Goal: Task Accomplishment & Management: Manage account settings

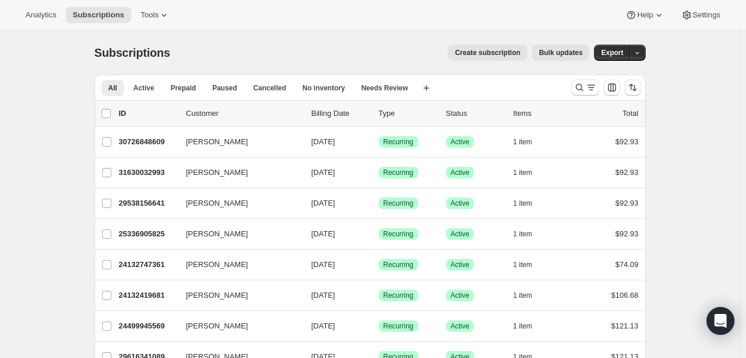
click at [457, 115] on p "Status" at bounding box center [475, 114] width 58 height 12
click at [462, 112] on p "Status" at bounding box center [475, 114] width 58 height 12
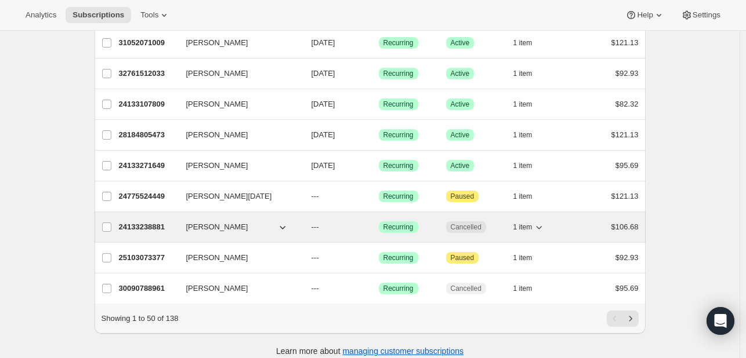
scroll to position [1373, 0]
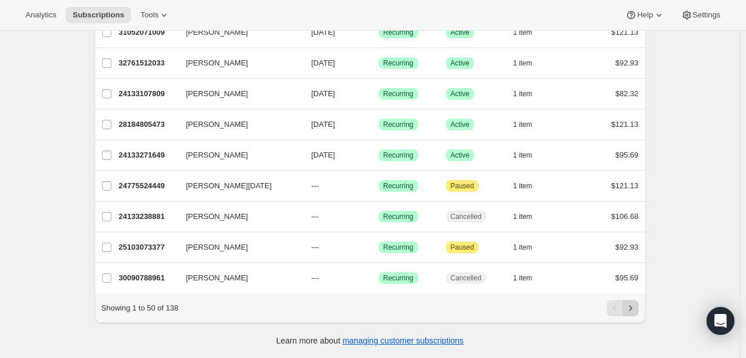
click at [636, 304] on icon "Next" at bounding box center [631, 309] width 12 height 12
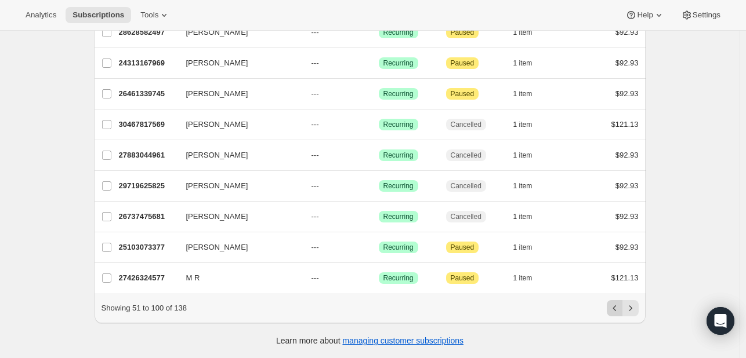
click at [612, 308] on icon "Previous" at bounding box center [615, 309] width 12 height 12
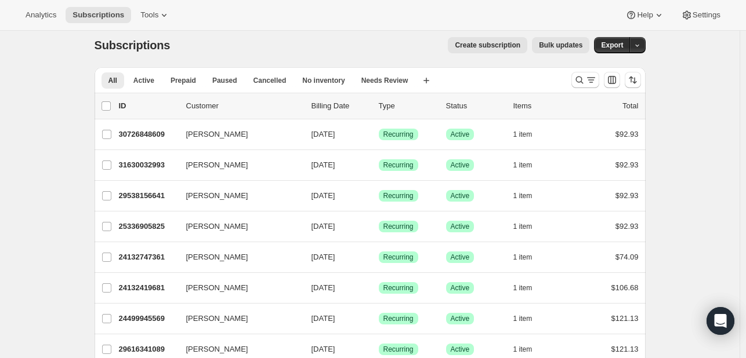
scroll to position [0, 0]
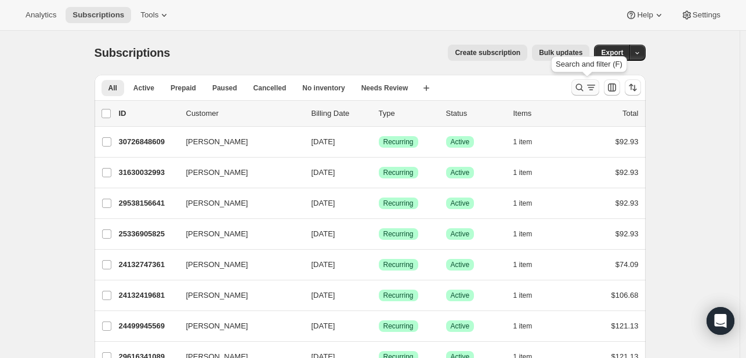
click at [583, 86] on icon "Search and filter results" at bounding box center [579, 88] width 8 height 8
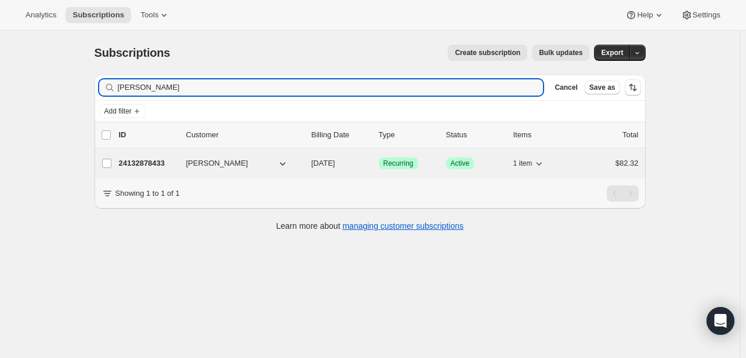
type input "[PERSON_NAME]"
click at [250, 166] on button "[PERSON_NAME]" at bounding box center [237, 163] width 116 height 19
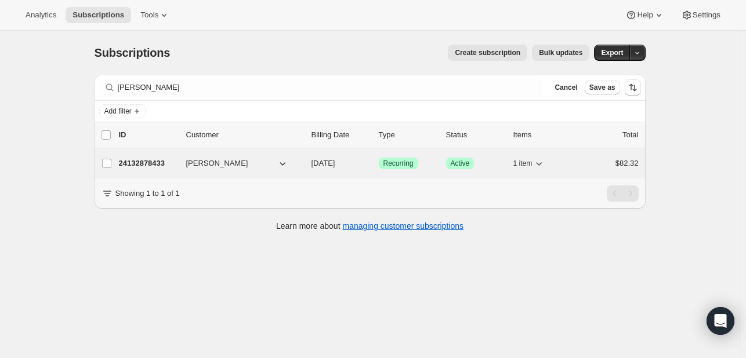
click at [288, 164] on icon "button" at bounding box center [283, 164] width 12 height 12
click at [132, 164] on p "24132878433" at bounding box center [148, 164] width 58 height 12
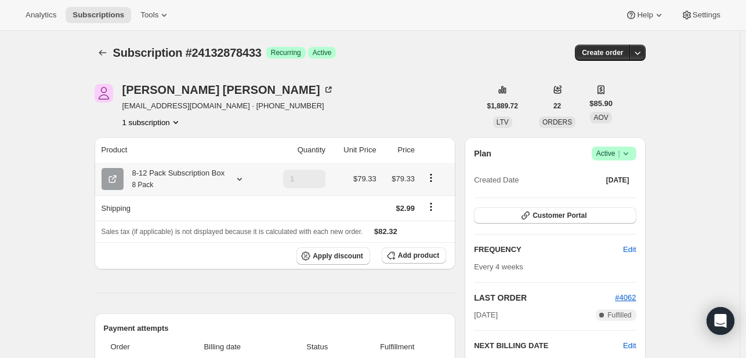
click at [237, 183] on icon at bounding box center [240, 179] width 12 height 12
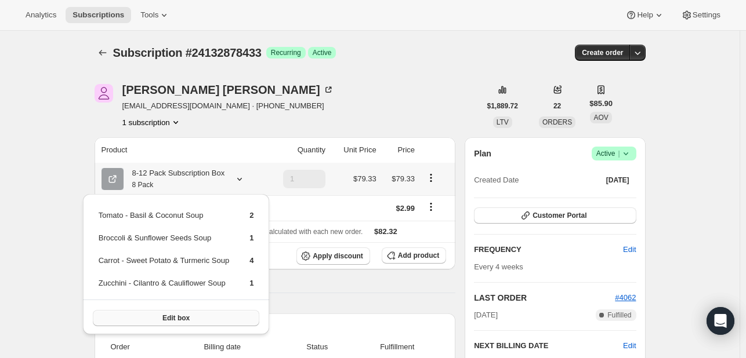
click at [185, 319] on span "Edit box" at bounding box center [175, 318] width 27 height 9
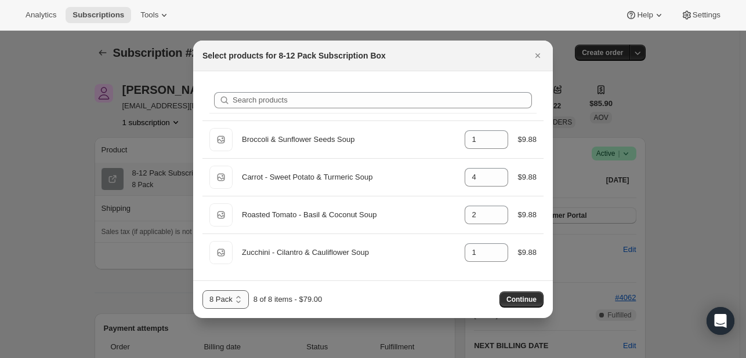
click at [233, 305] on select "8 Pack 12 Pack" at bounding box center [225, 300] width 46 height 19
click at [386, 291] on div "8 Pack 12 Pack 8 Pack 8 of 8 items - $79.00 Continue" at bounding box center [372, 300] width 341 height 19
click at [148, 293] on div at bounding box center [373, 179] width 746 height 358
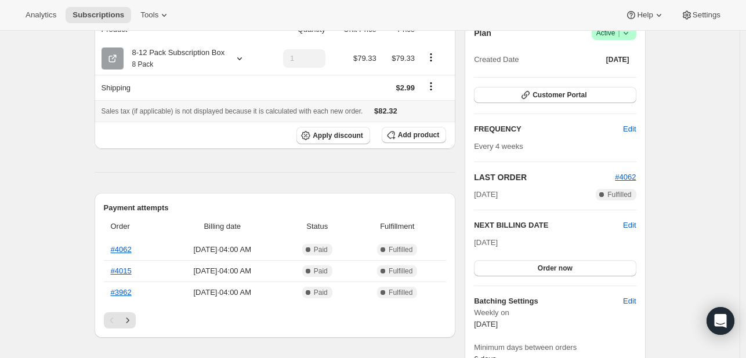
scroll to position [58, 0]
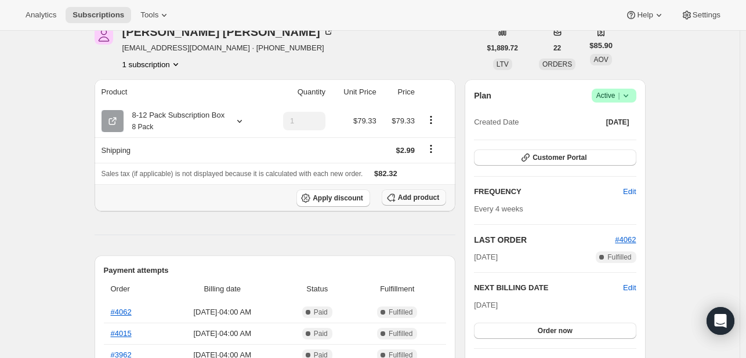
click at [404, 203] on button "Add product" at bounding box center [414, 198] width 64 height 16
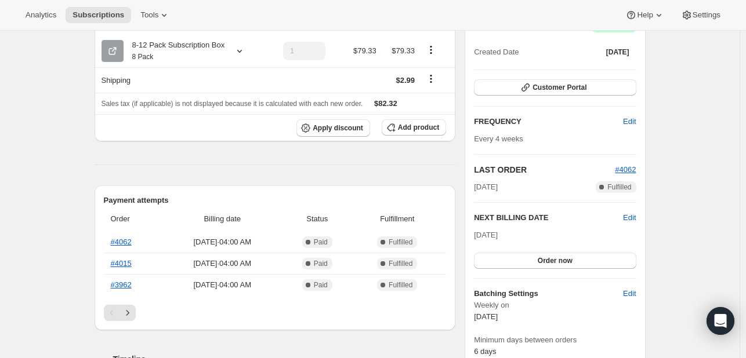
scroll to position [174, 0]
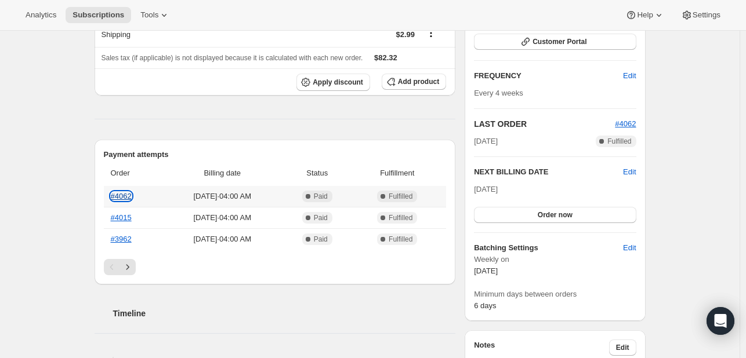
click at [121, 197] on link "#4062" at bounding box center [121, 196] width 21 height 9
